Goal: Use online tool/utility: Utilize a website feature to perform a specific function

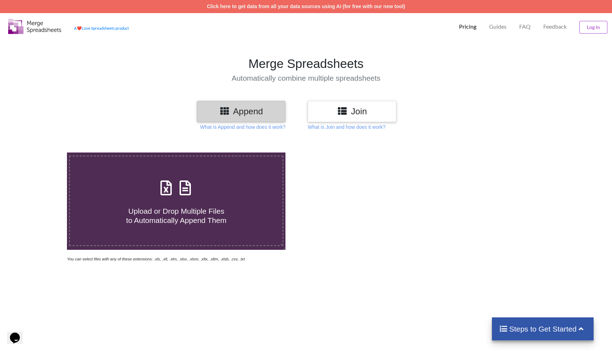
click at [196, 224] on span "Upload or Drop Multiple Files to Automatically Append Them" at bounding box center [176, 215] width 100 height 17
click at [43, 153] on input "Upload or Drop Multiple Files to Automatically Append Them" at bounding box center [43, 153] width 0 height 0
type input "C:\fakepath\hubspot-crm-exports-all-contacts-2025-08-11-1.csv"
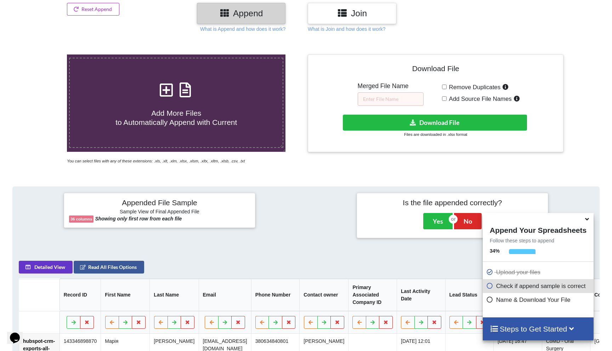
scroll to position [65, 0]
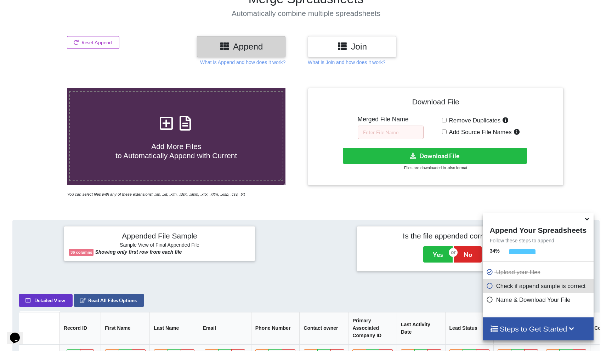
click at [445, 121] on input "Remove Duplicates" at bounding box center [444, 120] width 5 height 5
checkbox input "true"
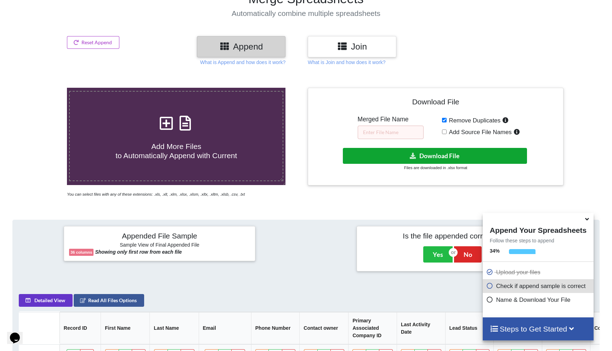
click at [436, 158] on button "Download File" at bounding box center [435, 156] width 184 height 16
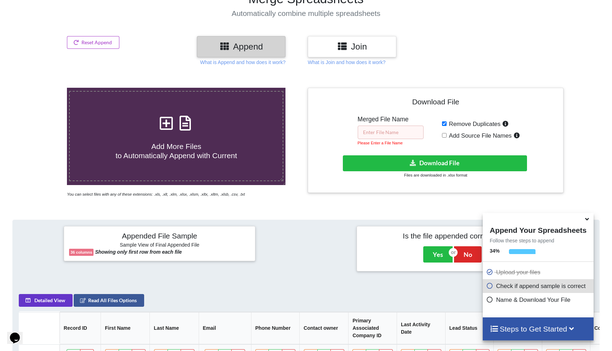
click at [394, 127] on input "text" at bounding box center [391, 132] width 66 height 13
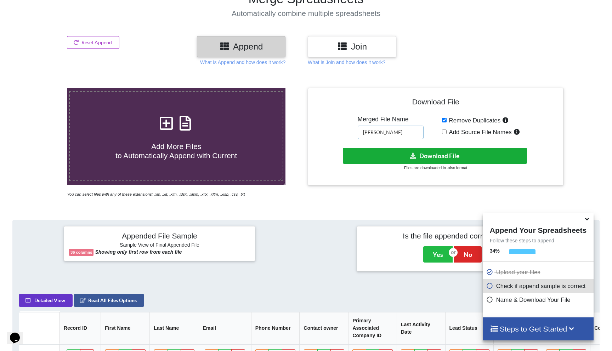
type input "[PERSON_NAME]"
click at [397, 152] on button "Download File" at bounding box center [435, 156] width 184 height 16
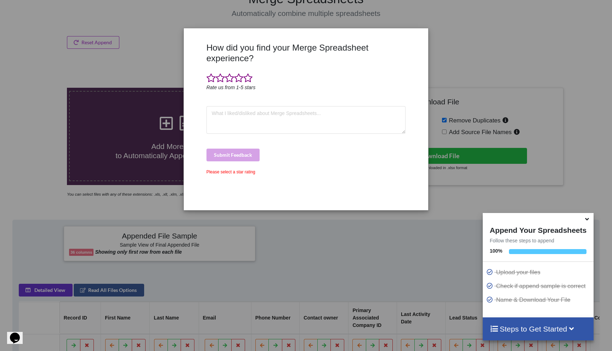
click at [469, 114] on div "How did you find your Merge Spreadsheet experience? Rate us from 1-5 stars Subm…" at bounding box center [306, 175] width 612 height 351
click at [250, 75] on span at bounding box center [247, 78] width 9 height 10
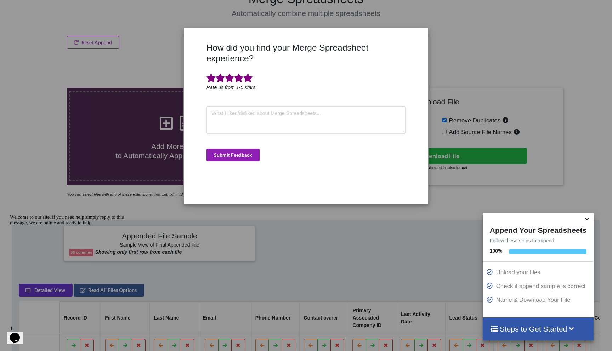
click at [222, 156] on button "Submit Feedback" at bounding box center [232, 155] width 53 height 13
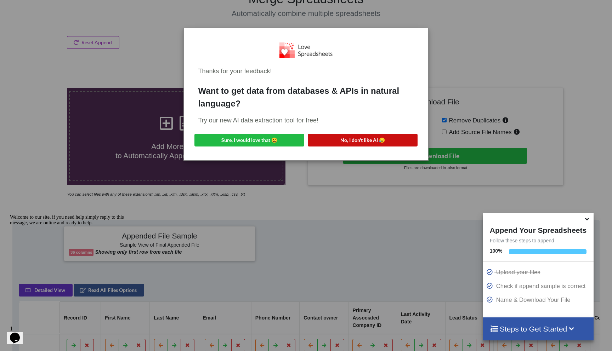
click at [351, 138] on button "No, I don't like AI 😥" at bounding box center [363, 140] width 110 height 13
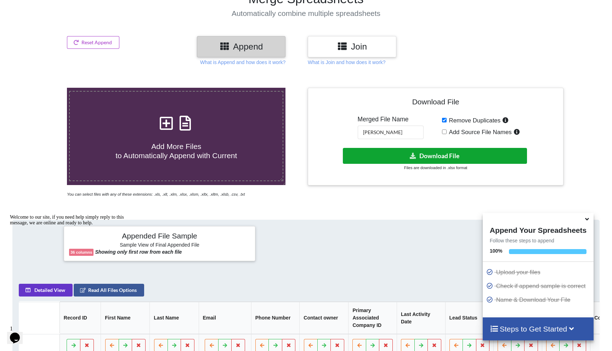
click at [408, 155] on button "Download File" at bounding box center [435, 156] width 184 height 16
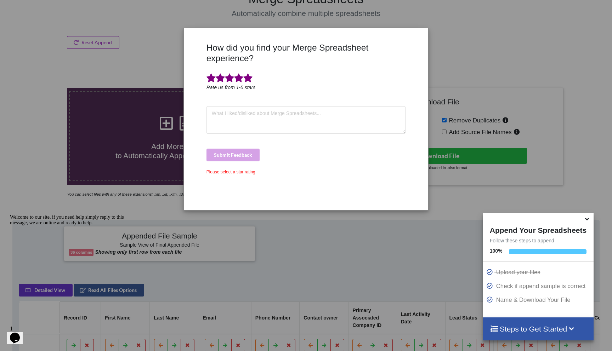
click at [248, 83] on span at bounding box center [247, 78] width 9 height 10
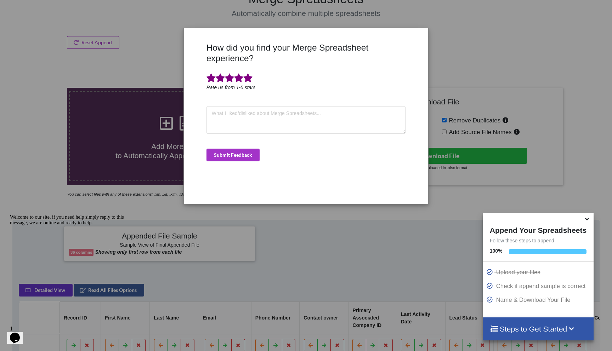
click at [235, 161] on div "How did you find your Merge Spreadsheet experience? Rate us from 1-5 stars Subm…" at bounding box center [306, 120] width 203 height 156
click at [237, 159] on button "Submit Feedback" at bounding box center [232, 155] width 53 height 13
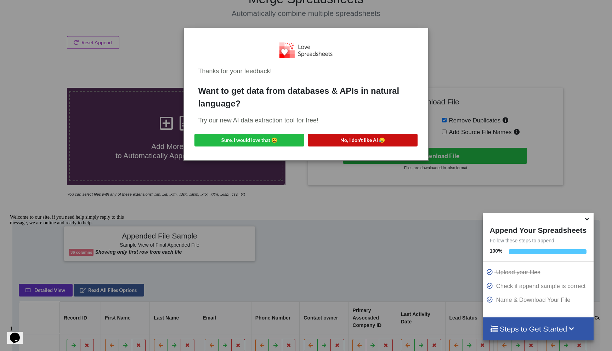
click at [351, 138] on button "No, I don't like AI 😥" at bounding box center [363, 140] width 110 height 13
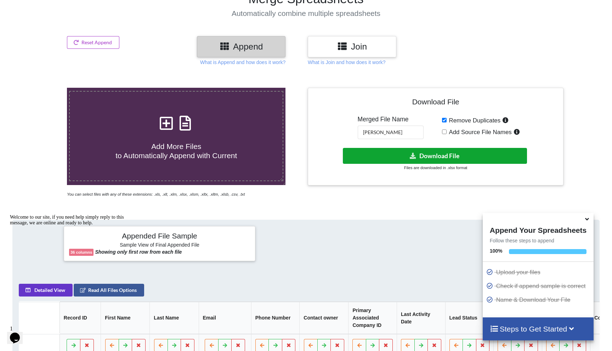
click at [392, 156] on button "Download File" at bounding box center [435, 156] width 184 height 16
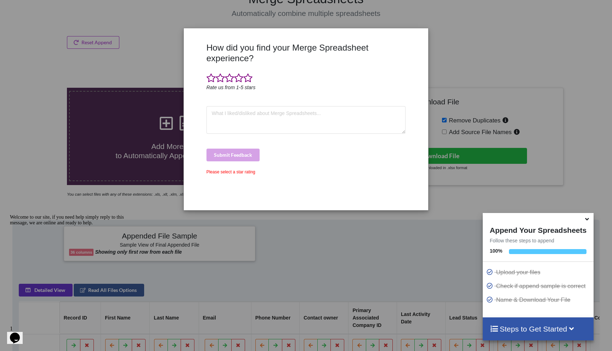
click at [254, 81] on div at bounding box center [305, 78] width 199 height 11
click at [246, 80] on span at bounding box center [247, 78] width 9 height 10
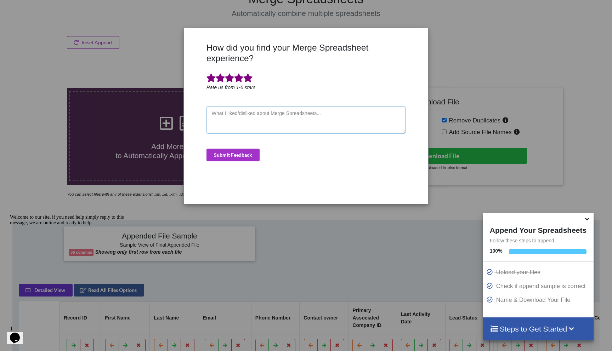
click at [232, 116] on textarea at bounding box center [305, 120] width 199 height 28
type textarea "fuck off"
click at [223, 153] on button "Submit Feedback" at bounding box center [232, 155] width 53 height 13
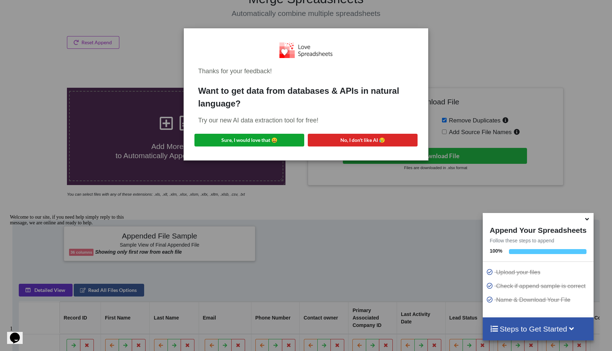
click at [224, 136] on button "Sure, I would love that 😀" at bounding box center [249, 140] width 110 height 13
click at [250, 136] on button "Sure, I would love that 😀" at bounding box center [249, 140] width 110 height 13
click at [363, 140] on button "No, I don't like AI 😥" at bounding box center [363, 140] width 110 height 13
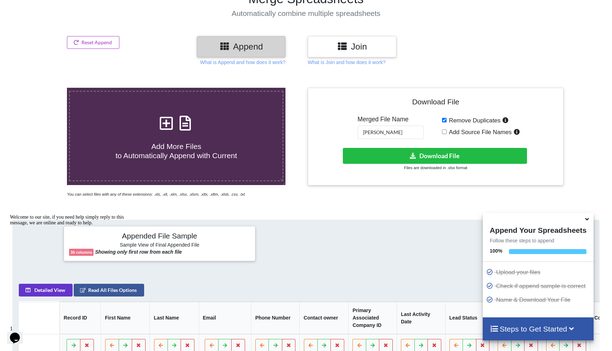
click at [588, 223] on span at bounding box center [587, 219] width 8 height 7
click at [588, 220] on icon at bounding box center [586, 218] width 7 height 6
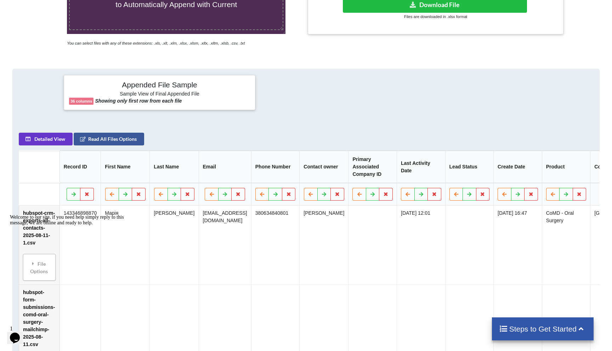
scroll to position [0, 0]
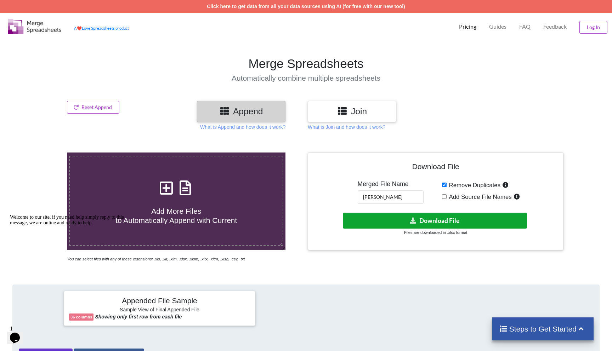
click at [398, 220] on button "Download File" at bounding box center [435, 221] width 184 height 16
